Goal: Contribute content: Add original content to the website for others to see

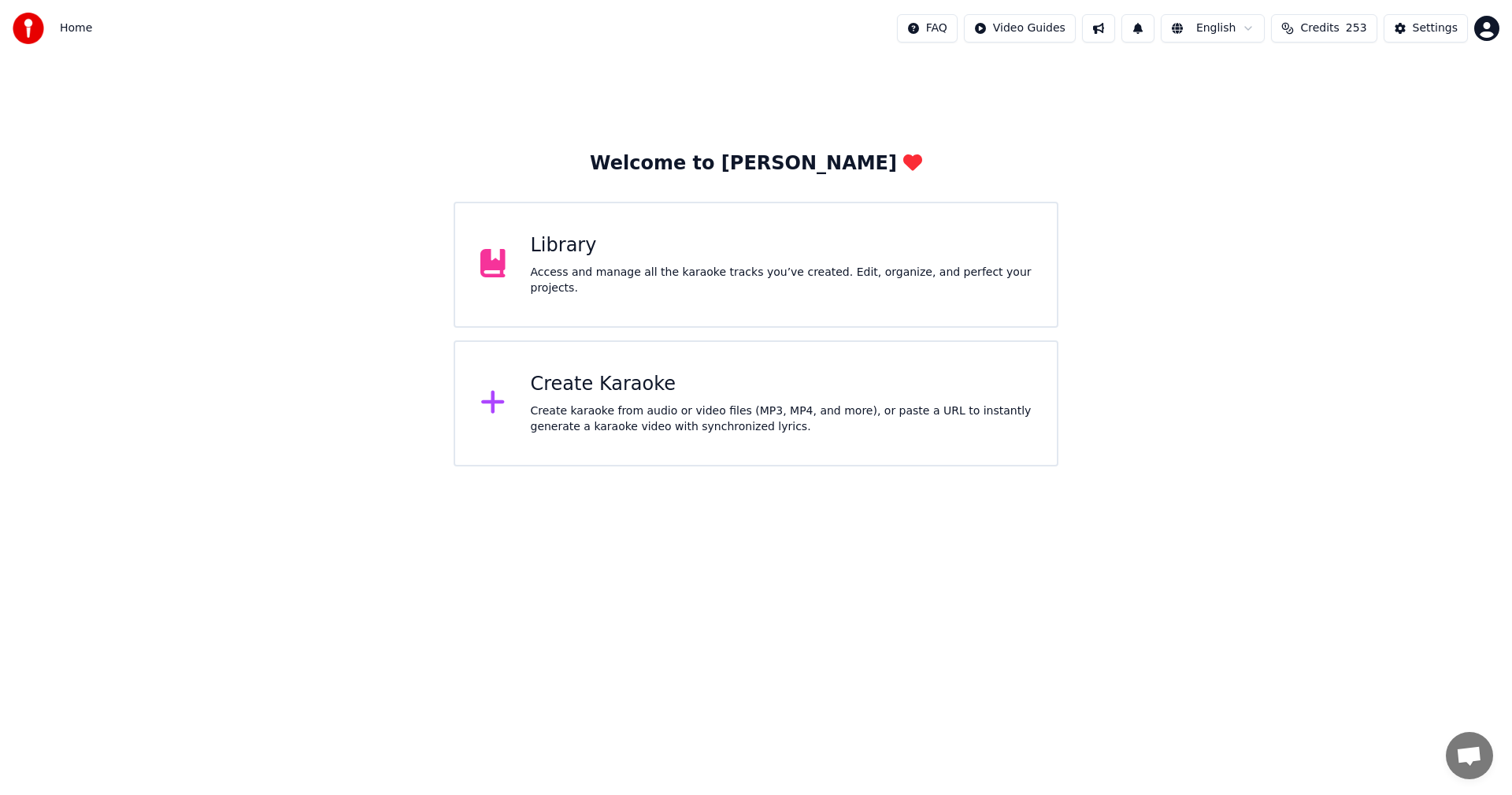
click at [617, 32] on span "253" at bounding box center [1357, 28] width 21 height 16
click at [547, 270] on div "Library Access and manage all the karaoke tracks you’ve created. Edit, organize…" at bounding box center [782, 264] width 502 height 63
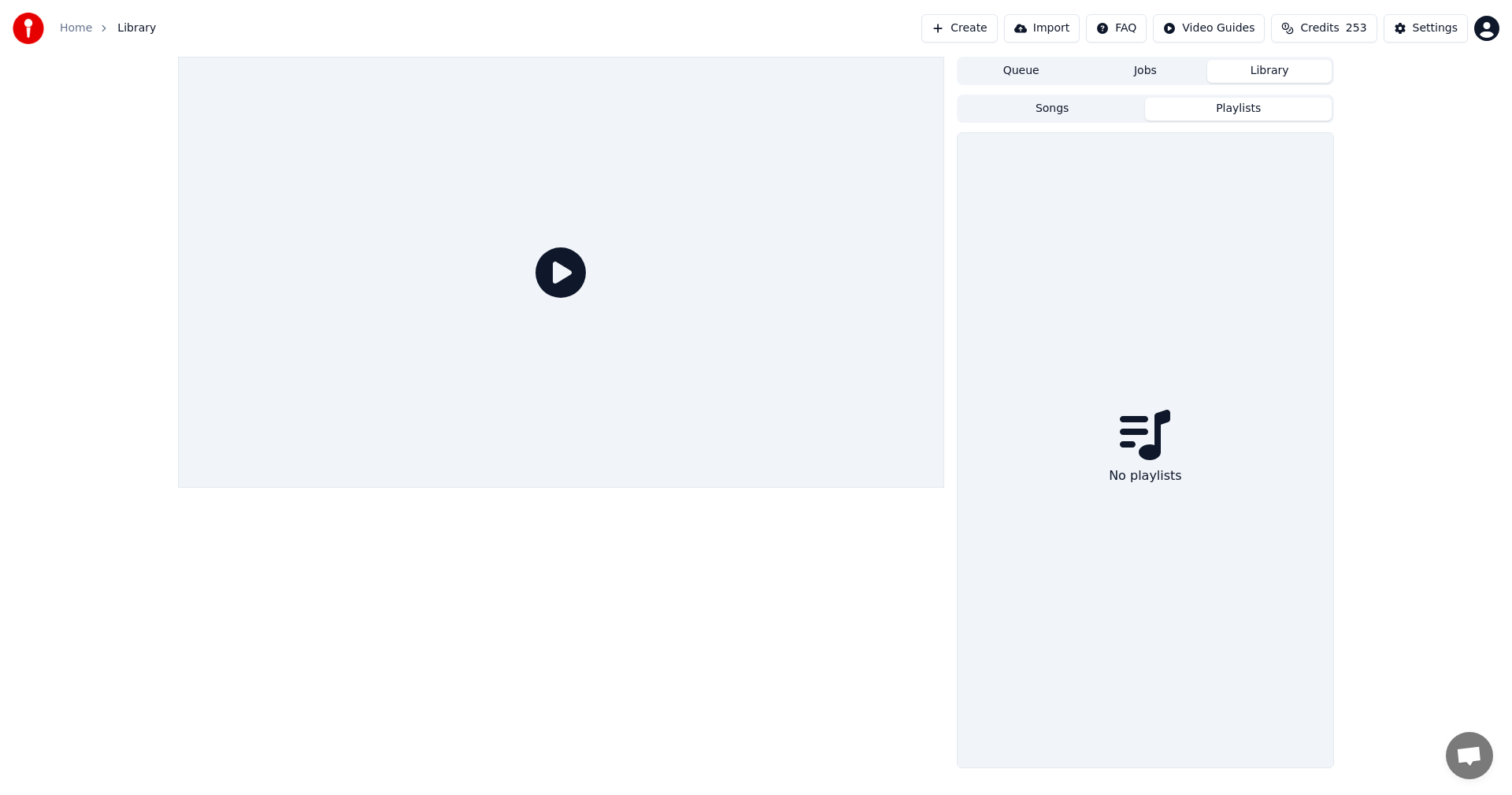
click at [1250, 108] on button "Playlists" at bounding box center [1239, 109] width 186 height 23
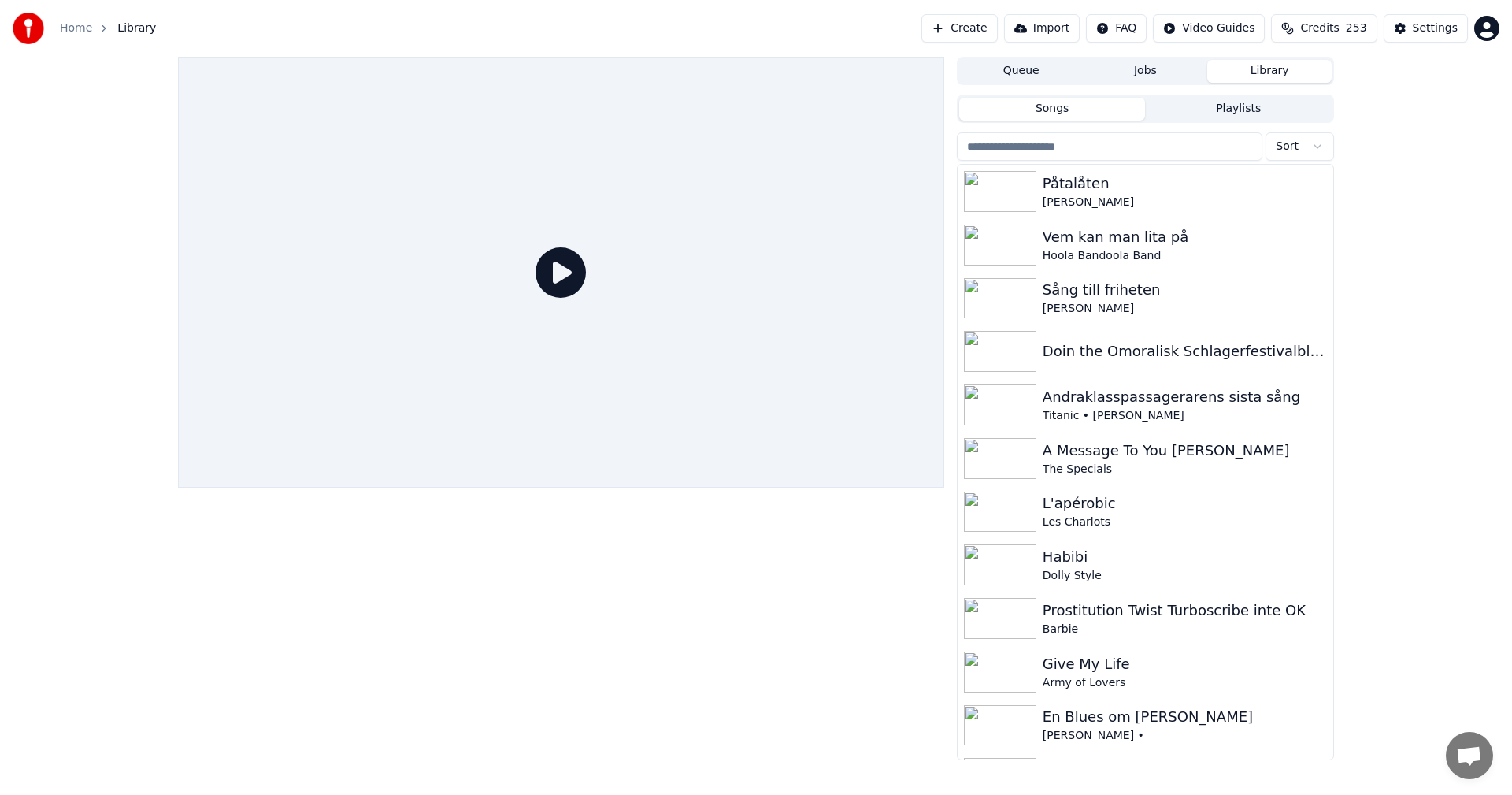
click at [1097, 118] on button "Songs" at bounding box center [1052, 109] width 186 height 23
click at [994, 29] on button "Create" at bounding box center [959, 28] width 76 height 29
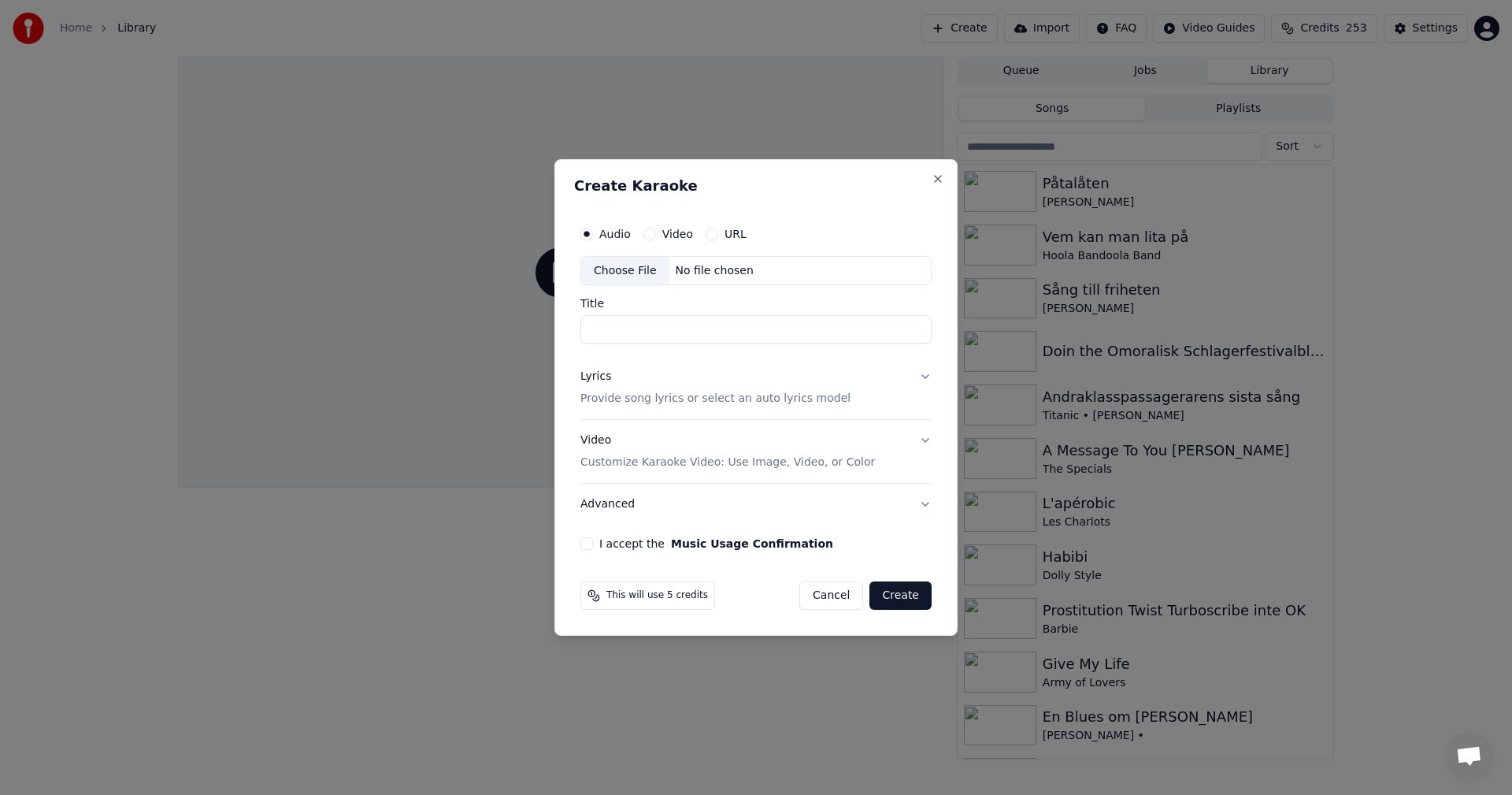
click at [646, 259] on div "Choose File" at bounding box center [626, 271] width 88 height 29
click at [653, 234] on button "Video" at bounding box center [649, 233] width 12 height 12
click at [925, 379] on button "Lyrics Provide song lyrics or select an auto lyrics model" at bounding box center [756, 388] width 352 height 63
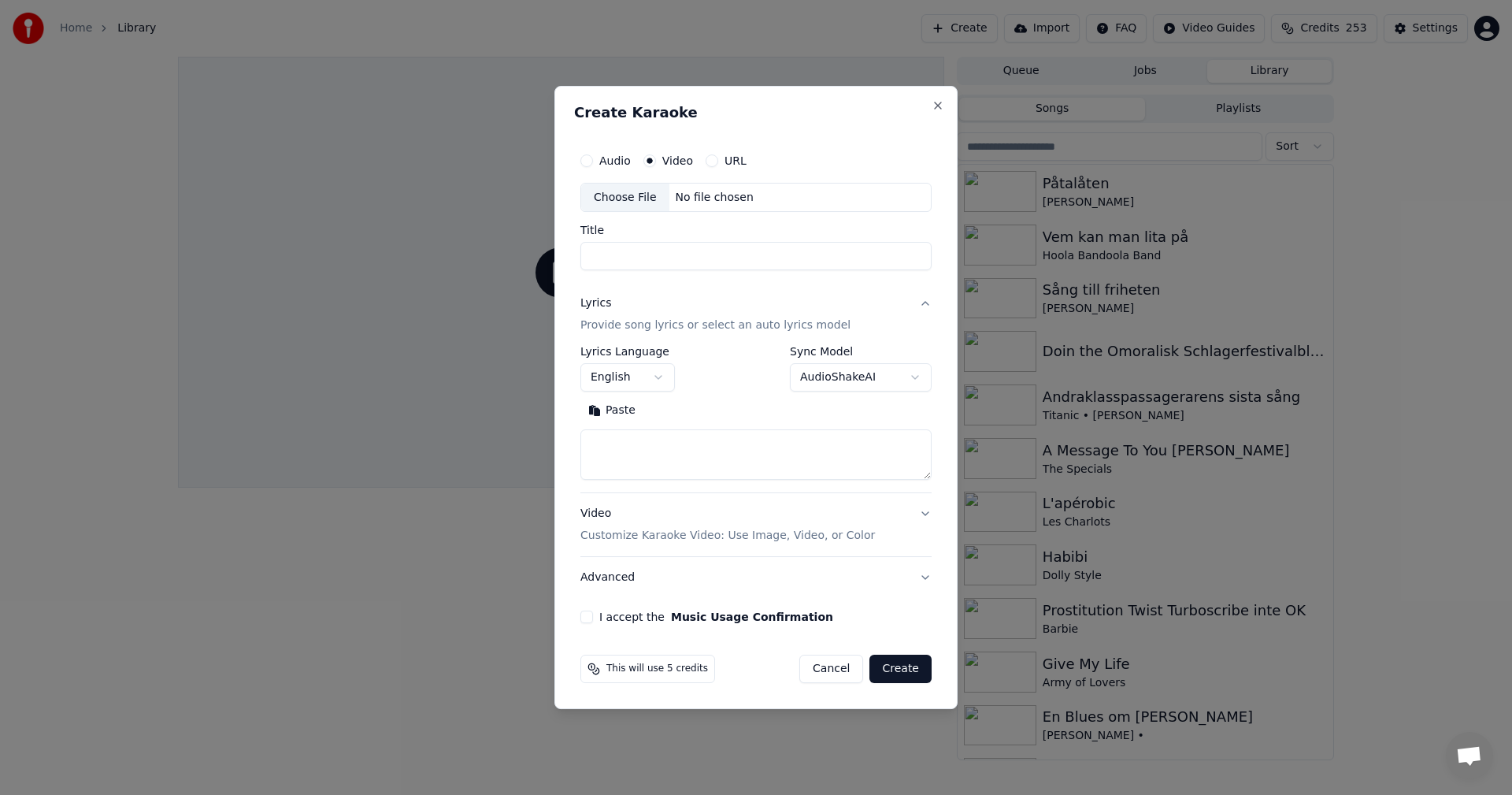
click at [838, 676] on button "Cancel" at bounding box center [832, 668] width 64 height 29
select select
